Goal: Answer question/provide support: Share knowledge or assist other users

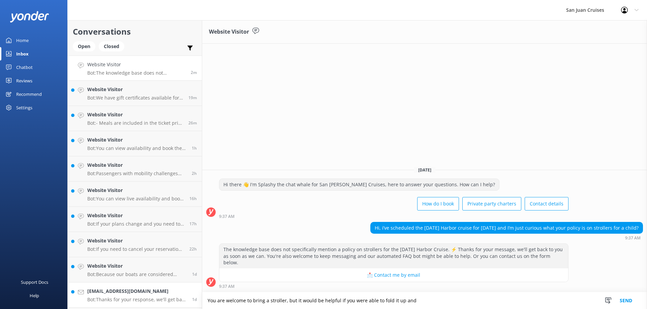
drag, startPoint x: 417, startPoint y: 298, endPoint x: 196, endPoint y: 296, distance: 221.2
click at [215, 290] on div "Website Visitor [DATE] Hi there 👋 I'm Splashy the chat whale for San [PERSON_NA…" at bounding box center [424, 164] width 444 height 289
type textarea "Y"
click at [137, 90] on h4 "Website Visitor" at bounding box center [135, 89] width 96 height 7
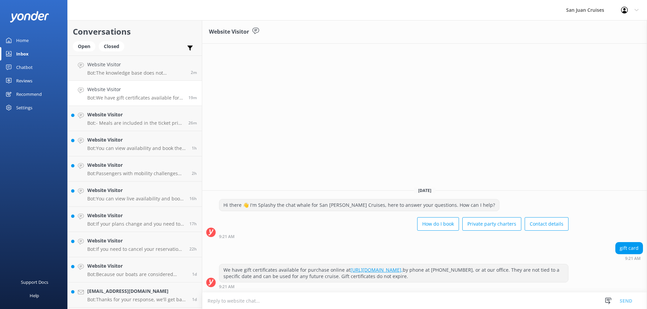
click at [110, 86] on h4 "Website Visitor" at bounding box center [135, 89] width 96 height 7
click at [118, 125] on p "Bot: - Meals are included in the ticket price for the Crab lunch and dinner cru…" at bounding box center [135, 123] width 96 height 6
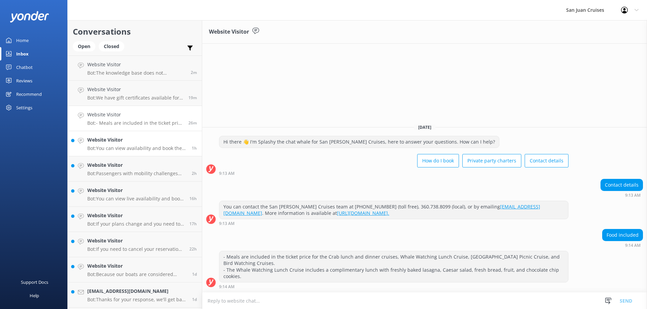
click at [160, 147] on p "Bot: You can view availability and book the Whale Watching Lunch Cruise online …" at bounding box center [136, 148] width 99 height 6
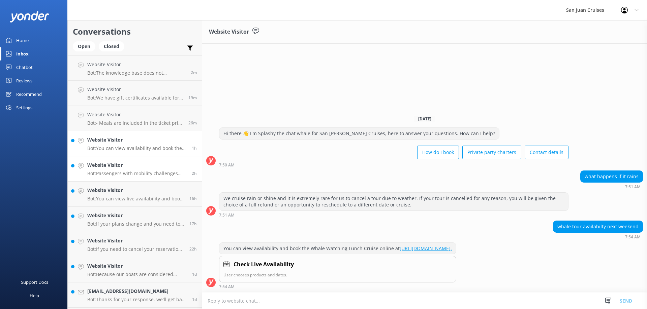
click at [147, 169] on h4 "Website Visitor" at bounding box center [136, 165] width 99 height 7
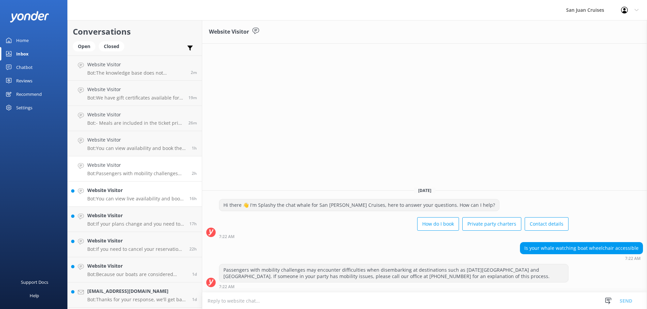
click at [149, 195] on div "Website Visitor Bot: You can view live availability and book online at [URL][DO…" at bounding box center [135, 194] width 97 height 15
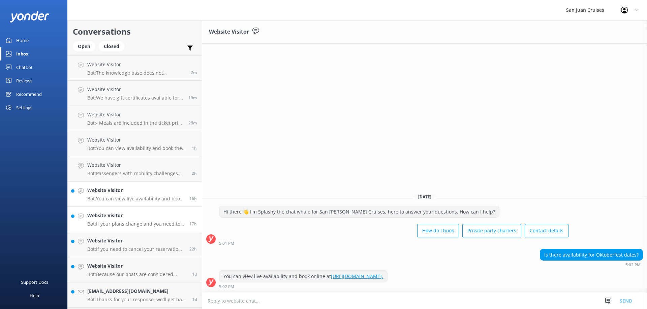
click at [138, 210] on link "Website Visitor Bot: If your plans change and you need to cancel your reservati…" at bounding box center [135, 219] width 134 height 25
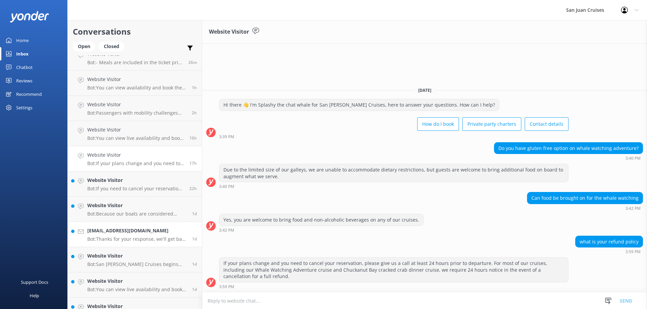
scroll to position [135, 0]
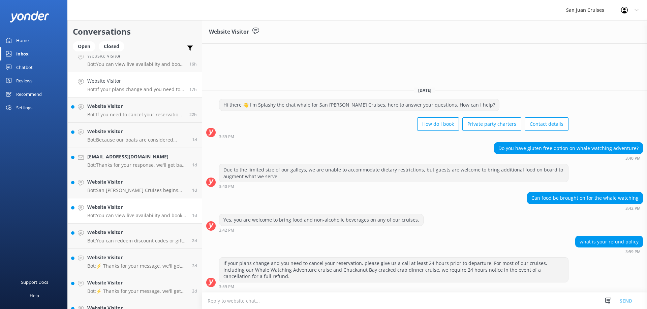
click at [133, 208] on h4 "Website Visitor" at bounding box center [137, 207] width 100 height 7
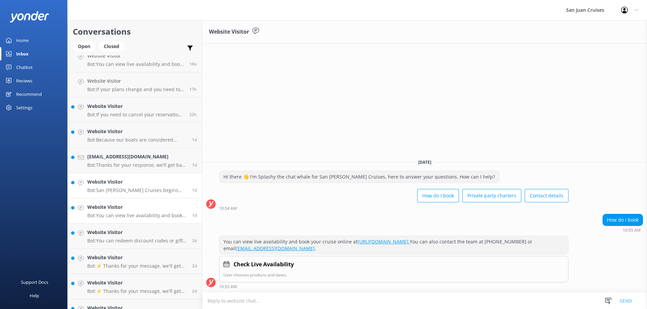
click at [134, 181] on h4 "Website Visitor" at bounding box center [137, 181] width 100 height 7
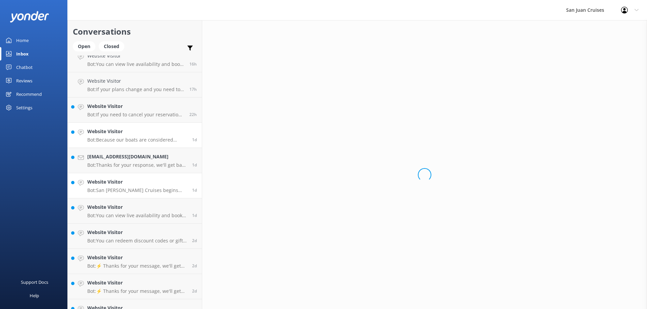
click at [130, 155] on h4 "[EMAIL_ADDRESS][DOMAIN_NAME]" at bounding box center [137, 156] width 100 height 7
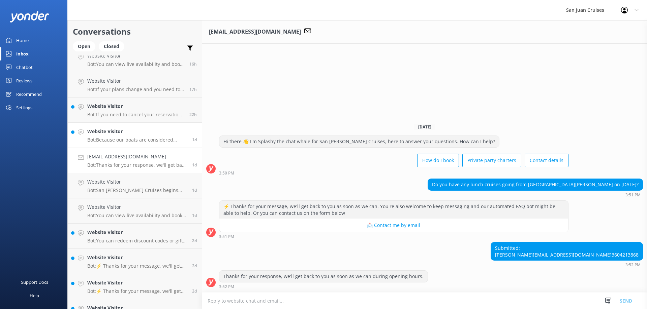
click at [117, 124] on link "Website Visitor Bot: Because our boats are considered restaurants, we cannot ha…" at bounding box center [135, 135] width 134 height 25
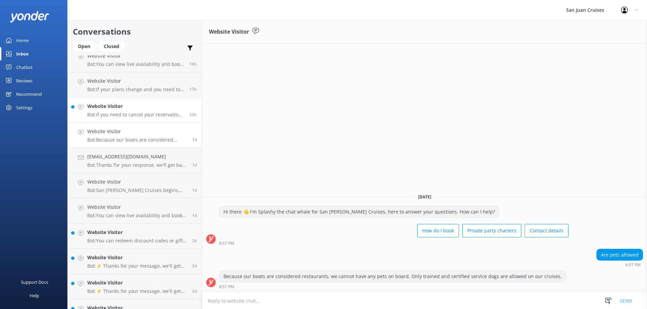
click at [117, 116] on p "Bot: If you need to cancel your reservation, please contact the team on [PHONE_…" at bounding box center [135, 115] width 97 height 6
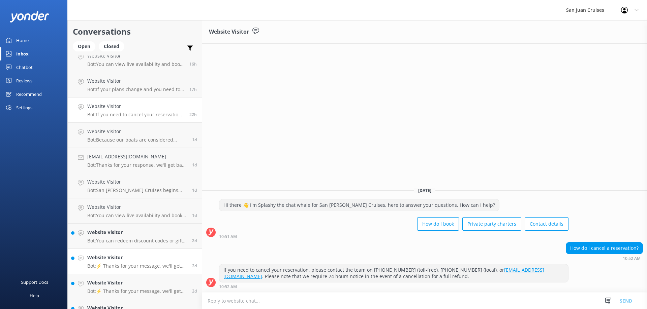
click at [134, 262] on div "Website Visitor Bot: ⚡ Thanks for your message, we'll get back to you as soon a…" at bounding box center [137, 261] width 100 height 15
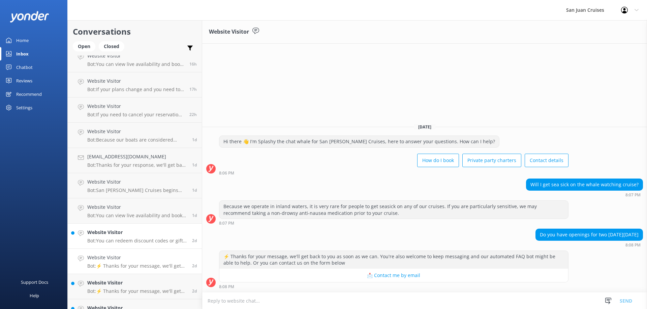
click at [127, 235] on h4 "Website Visitor" at bounding box center [137, 232] width 100 height 7
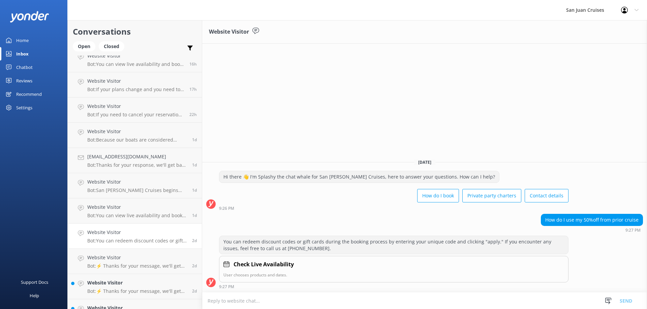
click at [29, 39] on link "Home" at bounding box center [33, 40] width 67 height 13
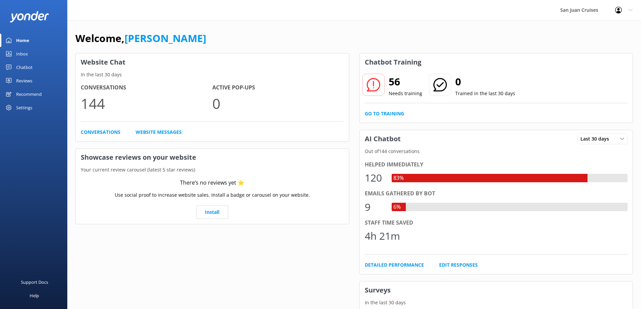
click at [21, 55] on div "Inbox" at bounding box center [22, 53] width 12 height 13
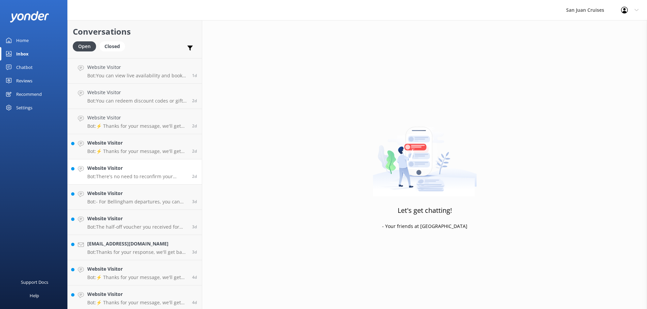
scroll to position [276, 0]
click at [127, 212] on link "Website Visitor Bot: The half-off voucher you received for not spotting a whale…" at bounding box center [135, 220] width 134 height 25
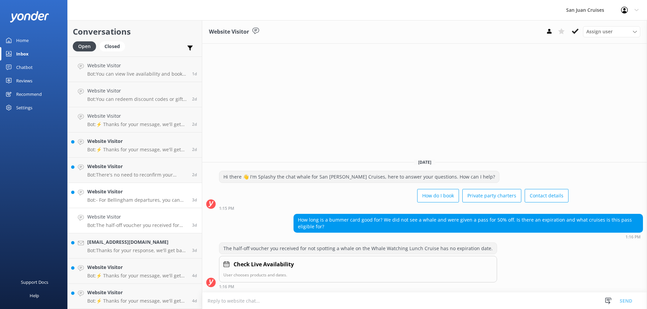
click at [132, 201] on p "Bot: - For Bellingham departures, you can park at the [GEOGRAPHIC_DATA]. It cos…" at bounding box center [137, 200] width 100 height 6
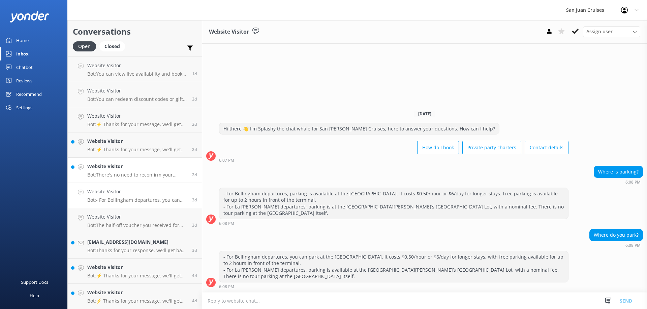
click at [129, 177] on p "Bot: There's no need to reconfirm your booking—just ensure you arrive at check-…" at bounding box center [137, 175] width 100 height 6
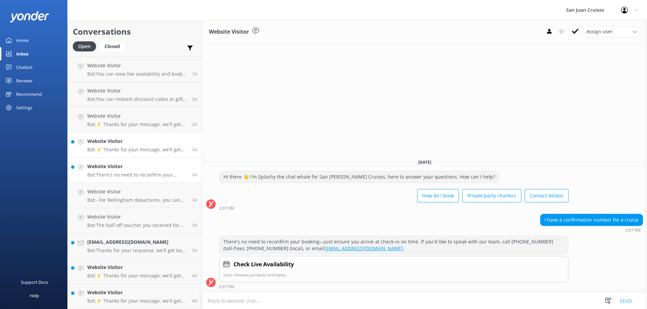
click at [129, 151] on p "Bot: ⚡ Thanks for your message, we'll get back to you as soon as we can. You're…" at bounding box center [137, 150] width 100 height 6
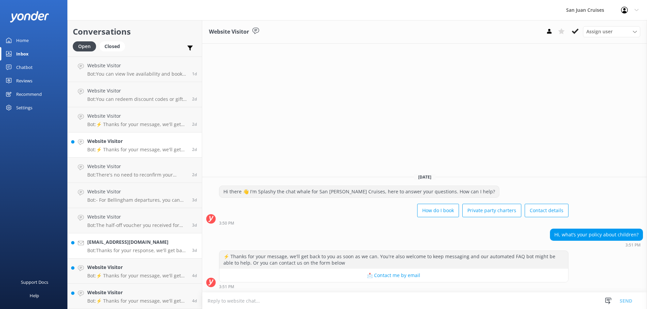
click at [139, 252] on p "Bot: Thanks for your response, we'll get back to you as soon as we can during o…" at bounding box center [137, 251] width 100 height 6
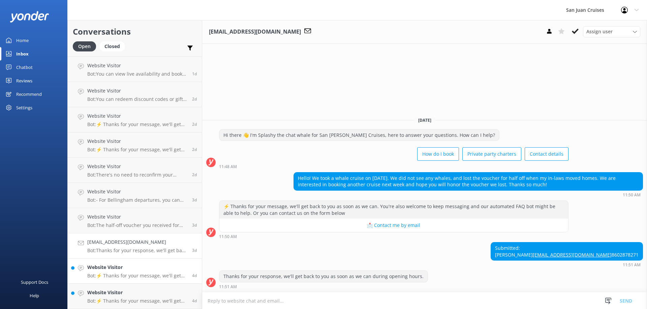
click at [129, 271] on h4 "Website Visitor" at bounding box center [137, 267] width 100 height 7
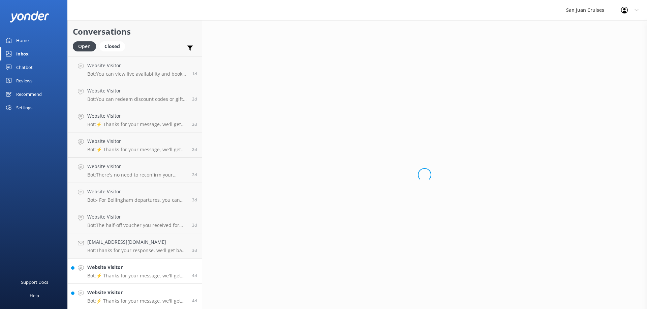
click at [120, 297] on div "Website Visitor Bot: ⚡ Thanks for your message, we'll get back to you as soon a…" at bounding box center [137, 296] width 100 height 15
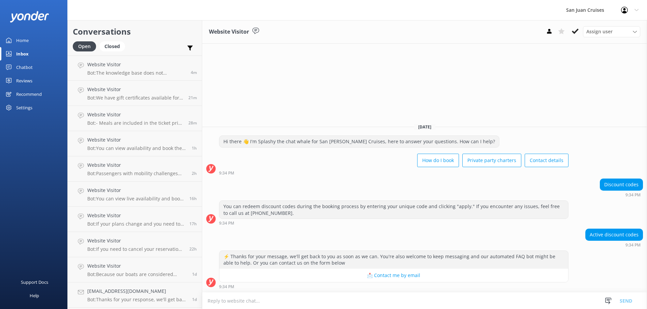
click at [26, 39] on div "Home" at bounding box center [22, 40] width 12 height 13
